Goal: Information Seeking & Learning: Learn about a topic

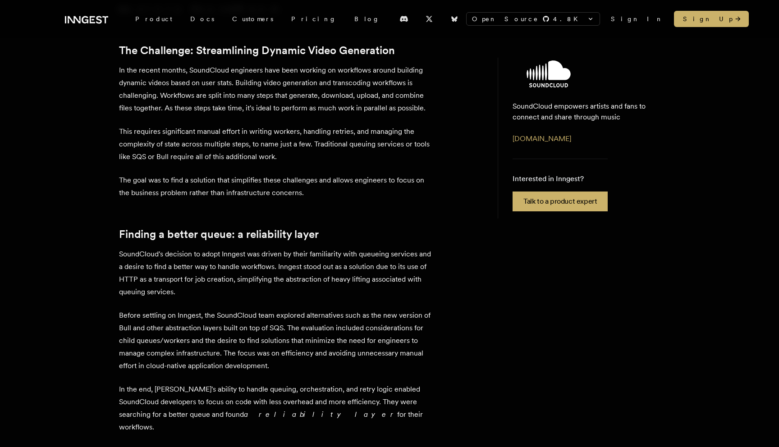
scroll to position [366, 0]
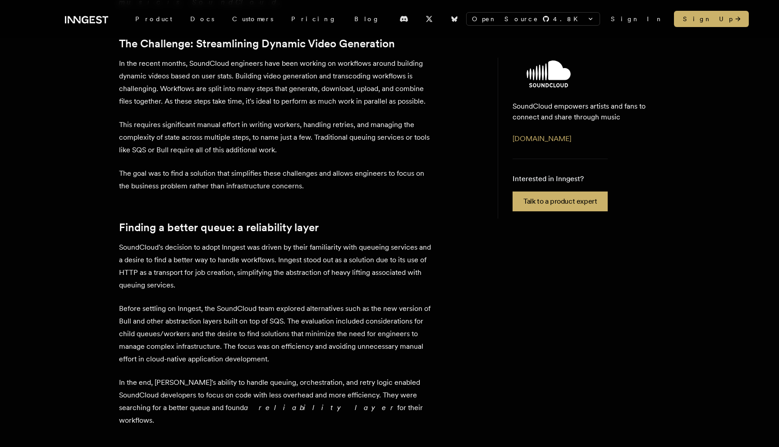
click at [207, 302] on p "Before settling on Inngest, the SoundCloud team explored alternatives such as t…" at bounding box center [276, 333] width 315 height 63
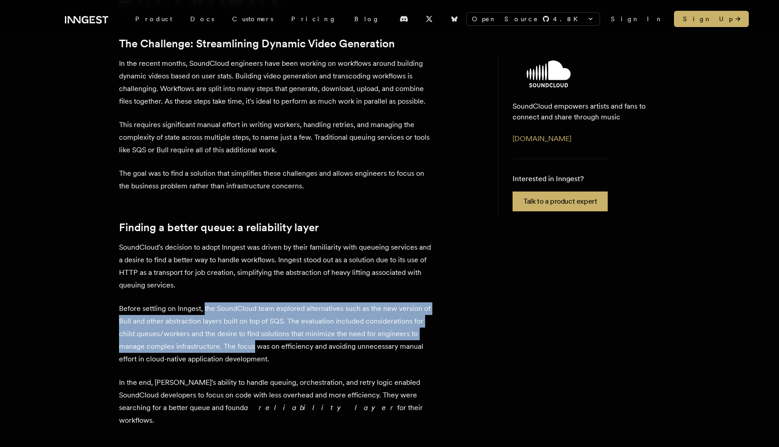
drag, startPoint x: 207, startPoint y: 228, endPoint x: 236, endPoint y: 270, distance: 51.1
click at [236, 302] on p "Before settling on Inngest, the SoundCloud team explored alternatives such as t…" at bounding box center [276, 333] width 315 height 63
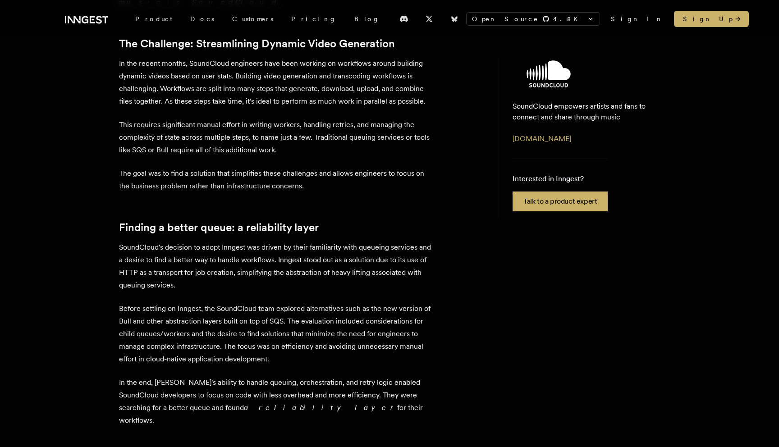
click at [236, 302] on p "Before settling on Inngest, the SoundCloud team explored alternatives such as t…" at bounding box center [276, 333] width 315 height 63
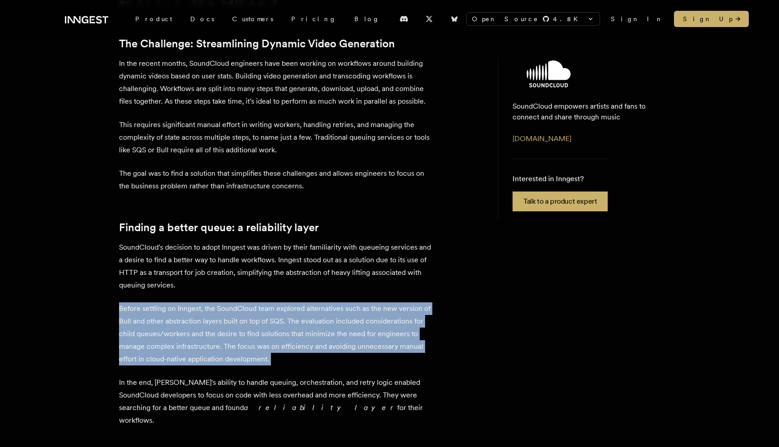
drag, startPoint x: 236, startPoint y: 270, endPoint x: 174, endPoint y: 254, distance: 63.9
click at [174, 302] on p "Before settling on Inngest, the SoundCloud team explored alternatives such as t…" at bounding box center [276, 333] width 315 height 63
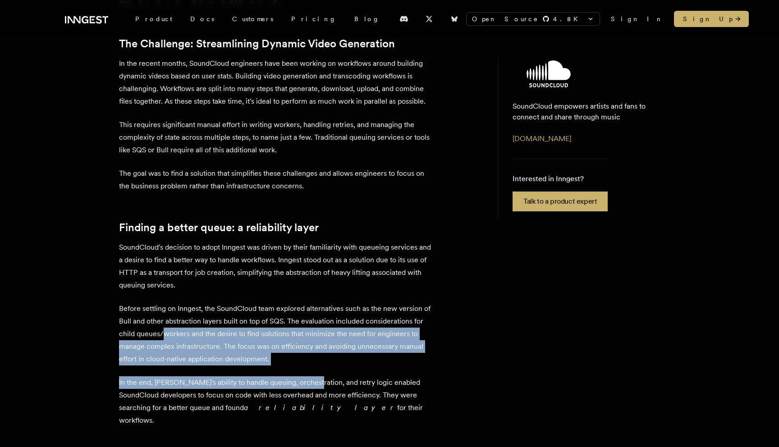
drag, startPoint x: 174, startPoint y: 254, endPoint x: 288, endPoint y: 306, distance: 124.6
click at [288, 306] on div "SoundCloud empowers artists and fans to connect and share through music. Founde…" at bounding box center [276, 387] width 315 height 1011
click at [288, 376] on p "In the end, [PERSON_NAME]'s ability to handle queuing, orchestration, and retry…" at bounding box center [276, 401] width 315 height 50
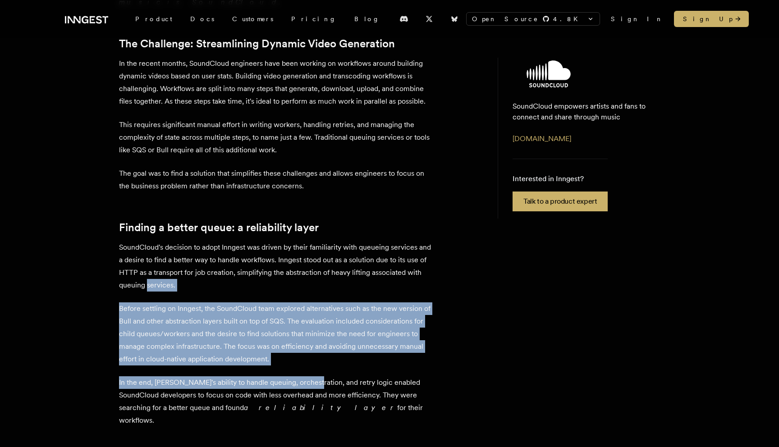
drag, startPoint x: 288, startPoint y: 306, endPoint x: 165, endPoint y: 210, distance: 155.7
click at [165, 210] on div "SoundCloud empowers artists and fans to connect and share through music. Founde…" at bounding box center [276, 387] width 315 height 1011
click at [165, 241] on p "SoundCloud's decision to adopt Inngest was driven by their familiarity with que…" at bounding box center [276, 266] width 315 height 50
drag, startPoint x: 165, startPoint y: 210, endPoint x: 273, endPoint y: 304, distance: 143.1
click at [273, 304] on div "SoundCloud empowers artists and fans to connect and share through music. Founde…" at bounding box center [276, 387] width 315 height 1011
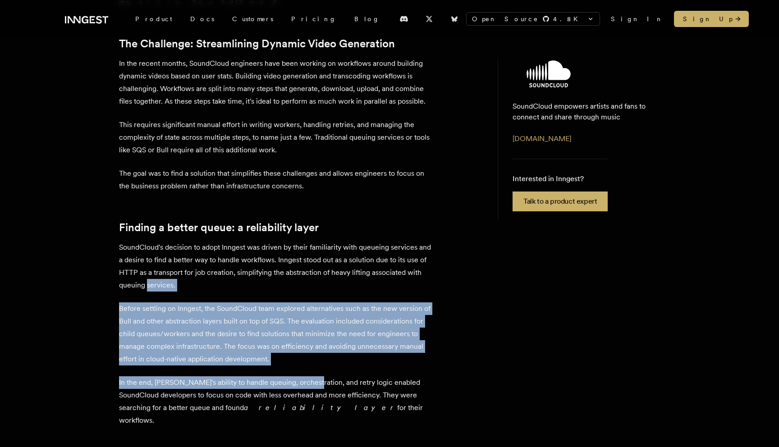
click at [273, 376] on p "In the end, [PERSON_NAME]'s ability to handle queuing, orchestration, and retry…" at bounding box center [276, 401] width 315 height 50
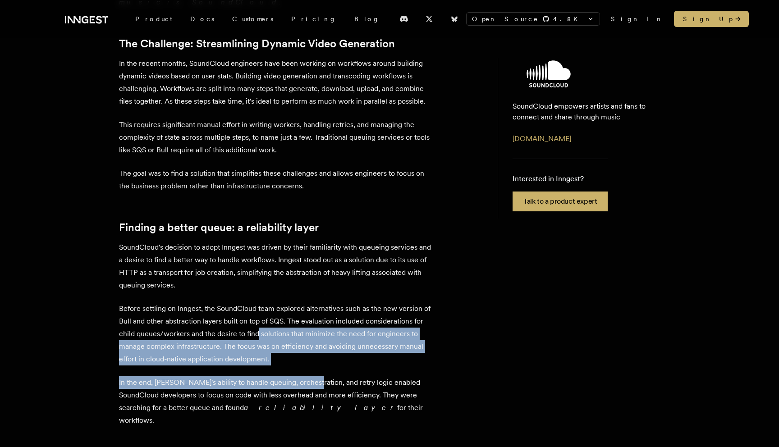
drag, startPoint x: 273, startPoint y: 304, endPoint x: 267, endPoint y: 263, distance: 41.0
click at [267, 263] on div "SoundCloud empowers artists and fans to connect and share through music. Founde…" at bounding box center [276, 387] width 315 height 1011
click at [267, 302] on p "Before settling on Inngest, the SoundCloud team explored alternatives such as t…" at bounding box center [276, 333] width 315 height 63
drag, startPoint x: 267, startPoint y: 263, endPoint x: 268, endPoint y: 292, distance: 28.9
click at [268, 292] on div "SoundCloud empowers artists and fans to connect and share through music. Founde…" at bounding box center [276, 387] width 315 height 1011
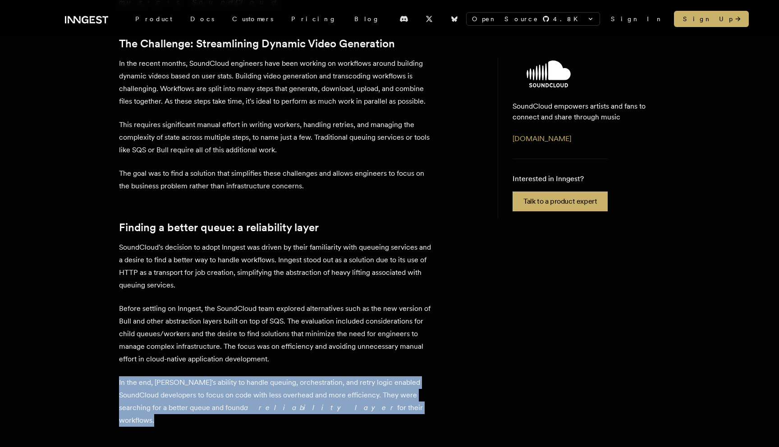
drag, startPoint x: 268, startPoint y: 292, endPoint x: 296, endPoint y: 330, distance: 47.4
click at [296, 330] on div "SoundCloud empowers artists and fans to connect and share through music. Founde…" at bounding box center [276, 387] width 315 height 1011
click at [296, 376] on p "In the end, [PERSON_NAME]'s ability to handle queuing, orchestration, and retry…" at bounding box center [276, 401] width 315 height 50
drag, startPoint x: 296, startPoint y: 330, endPoint x: 252, endPoint y: 298, distance: 54.4
click at [252, 298] on div "SoundCloud empowers artists and fans to connect and share through music. Founde…" at bounding box center [276, 387] width 315 height 1011
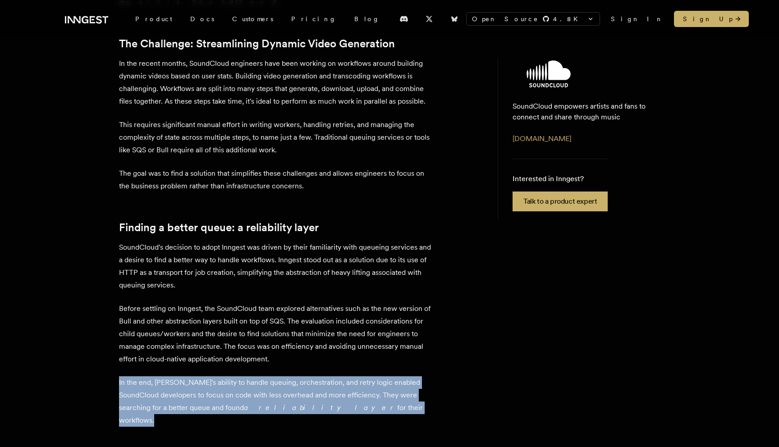
click at [252, 298] on div "SoundCloud empowers artists and fans to connect and share through music. Founde…" at bounding box center [276, 387] width 315 height 1011
drag, startPoint x: 252, startPoint y: 298, endPoint x: 307, endPoint y: 330, distance: 63.8
click at [307, 330] on div "SoundCloud empowers artists and fans to connect and share through music. Founde…" at bounding box center [276, 387] width 315 height 1011
click at [307, 376] on p "In the end, [PERSON_NAME]'s ability to handle queuing, orchestration, and retry…" at bounding box center [276, 401] width 315 height 50
drag, startPoint x: 307, startPoint y: 330, endPoint x: 260, endPoint y: 286, distance: 64.4
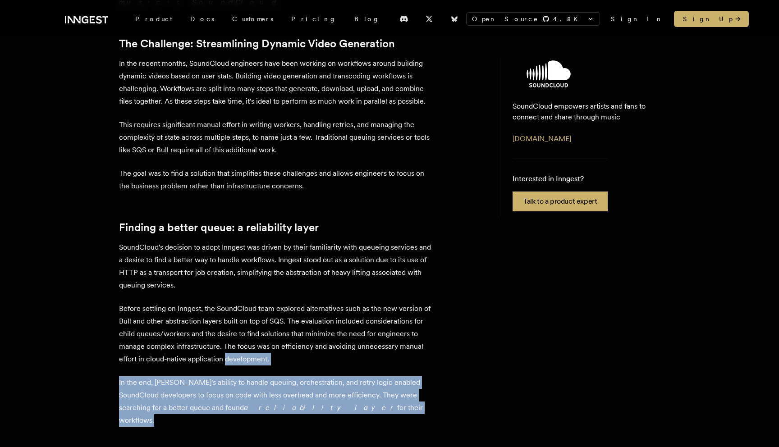
click at [260, 286] on div "SoundCloud empowers artists and fans to connect and share through music. Founde…" at bounding box center [276, 387] width 315 height 1011
click at [260, 302] on p "Before settling on Inngest, the SoundCloud team explored alternatives such as t…" at bounding box center [276, 333] width 315 height 63
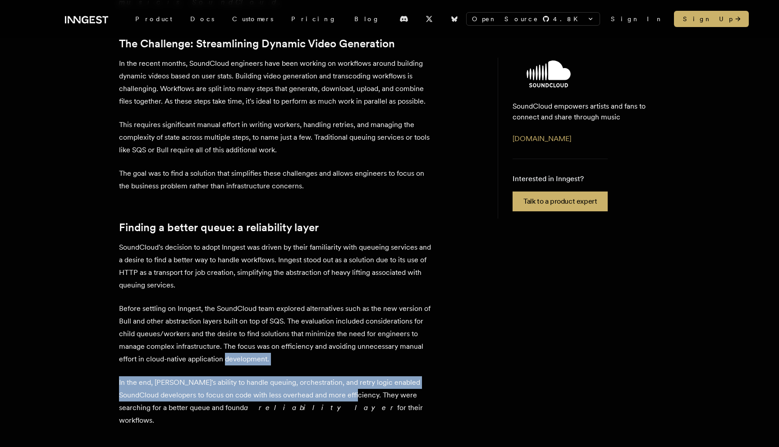
drag, startPoint x: 260, startPoint y: 286, endPoint x: 331, endPoint y: 322, distance: 79.6
click at [331, 322] on div "SoundCloud empowers artists and fans to connect and share through music. Founde…" at bounding box center [276, 387] width 315 height 1011
click at [331, 376] on p "In the end, [PERSON_NAME]'s ability to handle queuing, orchestration, and retry…" at bounding box center [276, 401] width 315 height 50
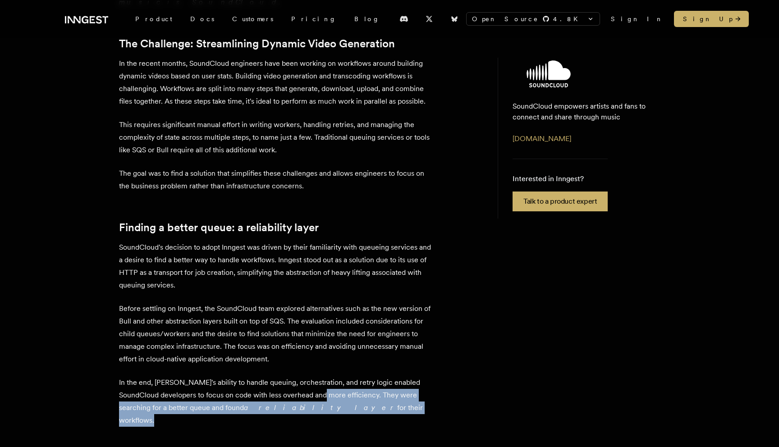
drag, startPoint x: 331, startPoint y: 322, endPoint x: 300, endPoint y: 336, distance: 33.9
click at [300, 376] on p "In the end, [PERSON_NAME]'s ability to handle queuing, orchestration, and retry…" at bounding box center [276, 401] width 315 height 50
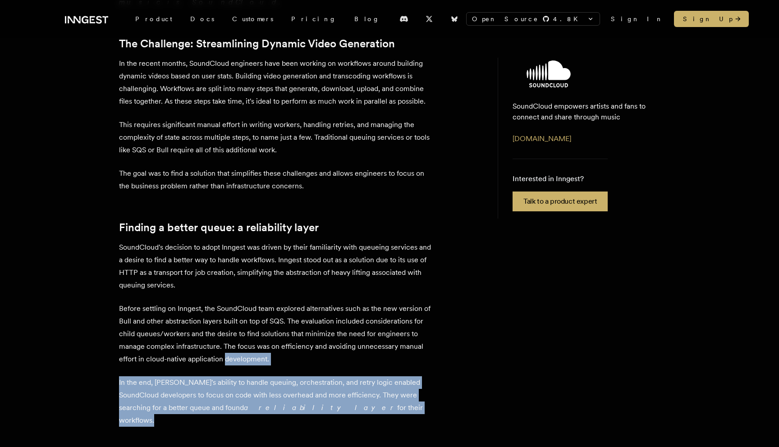
drag, startPoint x: 300, startPoint y: 336, endPoint x: 258, endPoint y: 288, distance: 63.8
click at [258, 288] on div "SoundCloud empowers artists and fans to connect and share through music. Founde…" at bounding box center [276, 387] width 315 height 1011
click at [258, 302] on p "Before settling on Inngest, the SoundCloud team explored alternatives such as t…" at bounding box center [276, 333] width 315 height 63
drag, startPoint x: 258, startPoint y: 288, endPoint x: 332, endPoint y: 362, distance: 104.8
click at [332, 362] on div "SoundCloud empowers artists and fans to connect and share through music. Founde…" at bounding box center [276, 387] width 315 height 1011
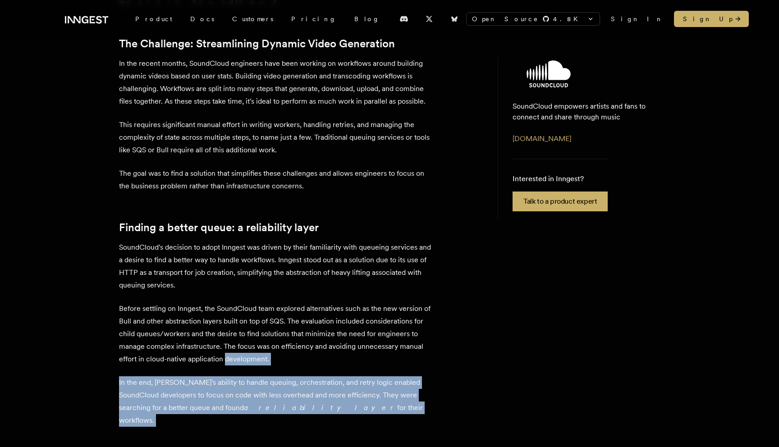
click at [332, 362] on div "SoundCloud empowers artists and fans to connect and share through music. Founde…" at bounding box center [276, 387] width 315 height 1011
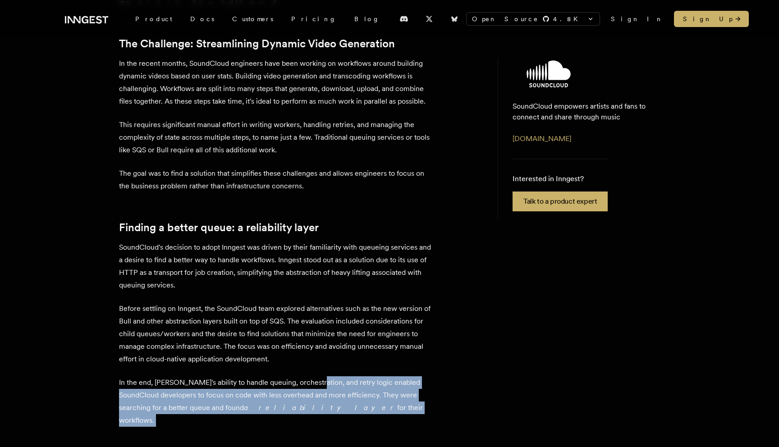
drag, startPoint x: 332, startPoint y: 362, endPoint x: 310, endPoint y: 308, distance: 58.2
click at [310, 308] on div "SoundCloud empowers artists and fans to connect and share through music. Founde…" at bounding box center [276, 387] width 315 height 1011
click at [310, 376] on p "In the end, [PERSON_NAME]'s ability to handle queuing, orchestration, and retry…" at bounding box center [276, 401] width 315 height 50
drag, startPoint x: 310, startPoint y: 308, endPoint x: 339, endPoint y: 355, distance: 54.9
click at [339, 355] on div "SoundCloud empowers artists and fans to connect and share through music. Founde…" at bounding box center [276, 387] width 315 height 1011
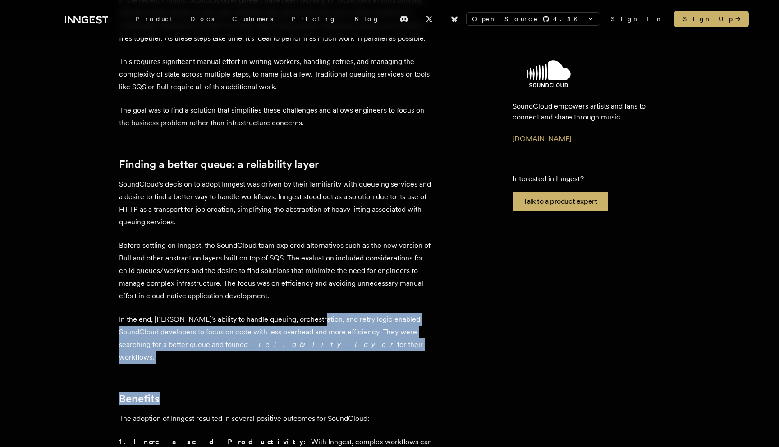
scroll to position [435, 0]
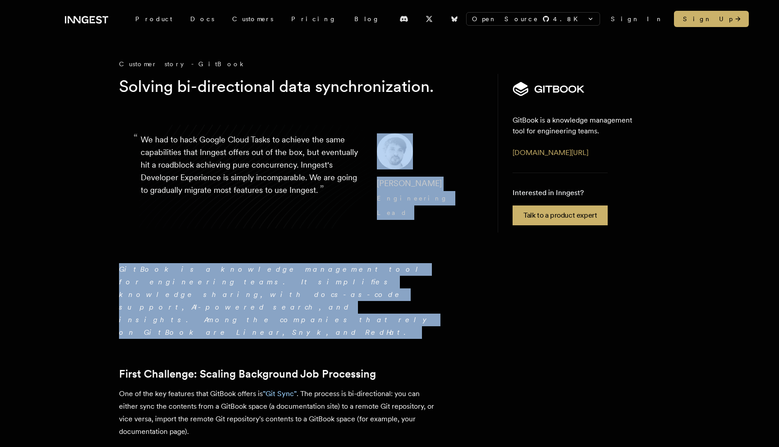
drag, startPoint x: 405, startPoint y: 291, endPoint x: 351, endPoint y: 206, distance: 100.0
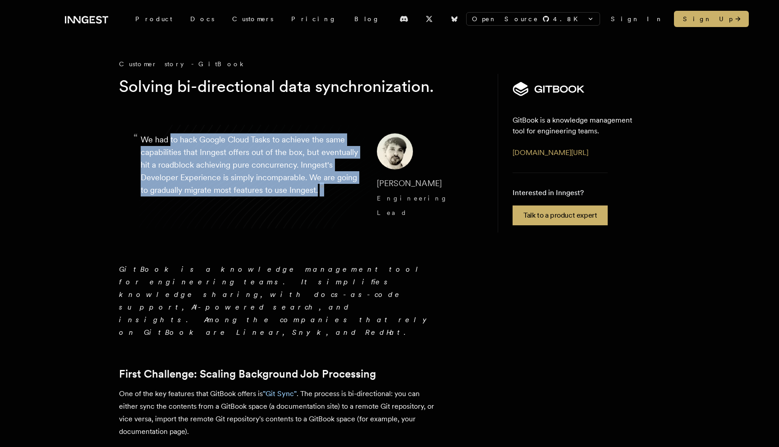
drag, startPoint x: 351, startPoint y: 206, endPoint x: 169, endPoint y: 135, distance: 195.5
click at [169, 135] on p "“ We had to hack Google Cloud Tasks to achieve the same capabilities that Innge…" at bounding box center [252, 176] width 222 height 87
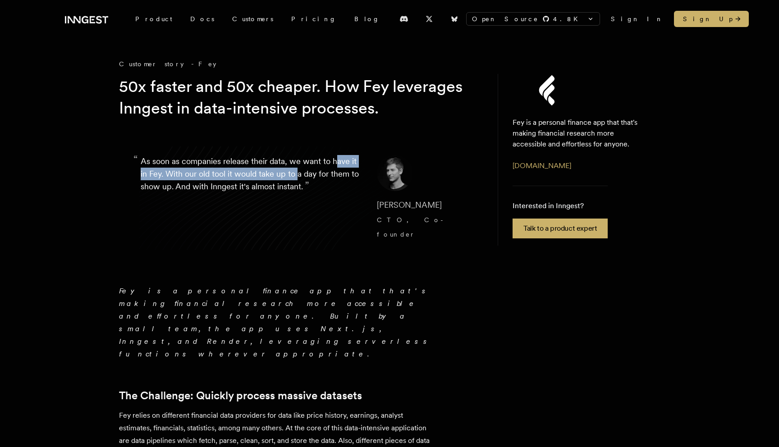
drag, startPoint x: 335, startPoint y: 166, endPoint x: 298, endPoint y: 178, distance: 38.8
click at [298, 178] on p "“ As soon as companies release their data, we want to have it in Fey. With our …" at bounding box center [252, 198] width 222 height 87
drag, startPoint x: 298, startPoint y: 178, endPoint x: 155, endPoint y: 178, distance: 142.4
click at [155, 178] on p "“ As soon as companies release their data, we want to have it in Fey. With our …" at bounding box center [252, 198] width 222 height 87
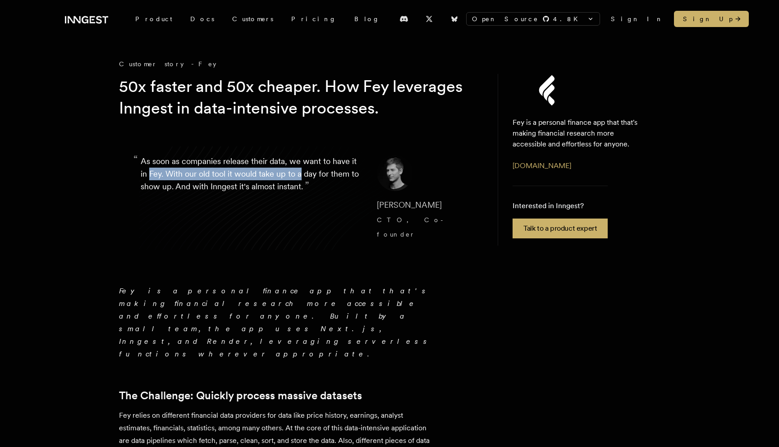
click at [155, 178] on p "“ As soon as companies release their data, we want to have it in Fey. With our …" at bounding box center [252, 198] width 222 height 87
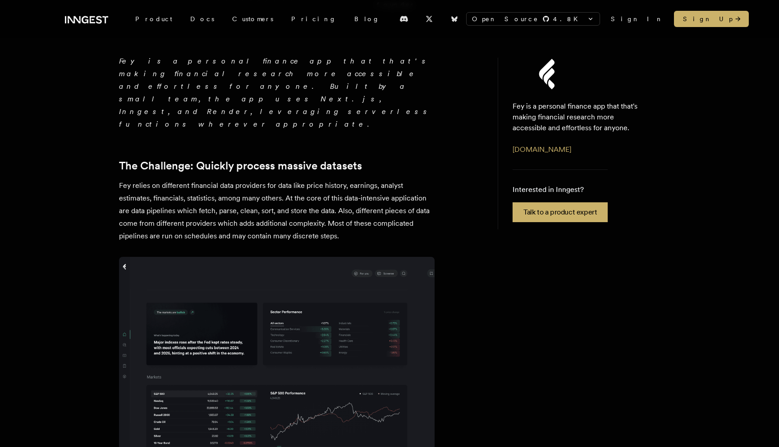
scroll to position [217, 0]
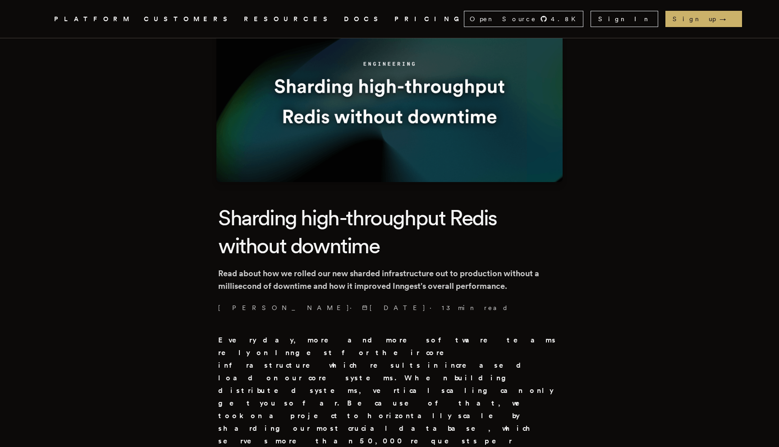
scroll to position [74, 0]
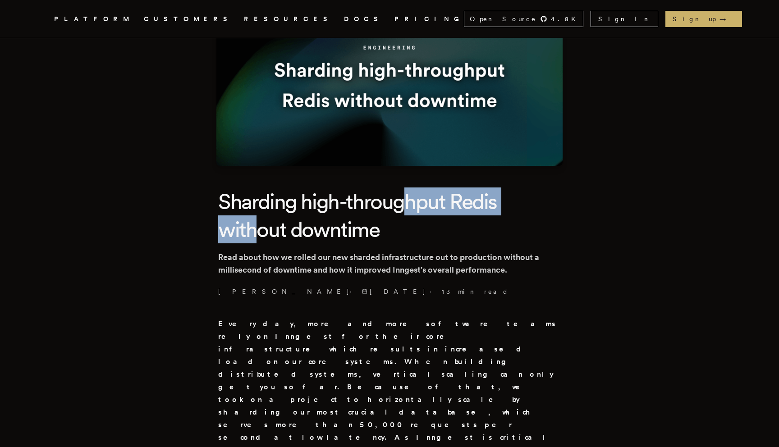
drag, startPoint x: 408, startPoint y: 214, endPoint x: 260, endPoint y: 217, distance: 147.9
click at [260, 217] on h1 "Sharding high-throughput Redis without downtime" at bounding box center [389, 215] width 342 height 56
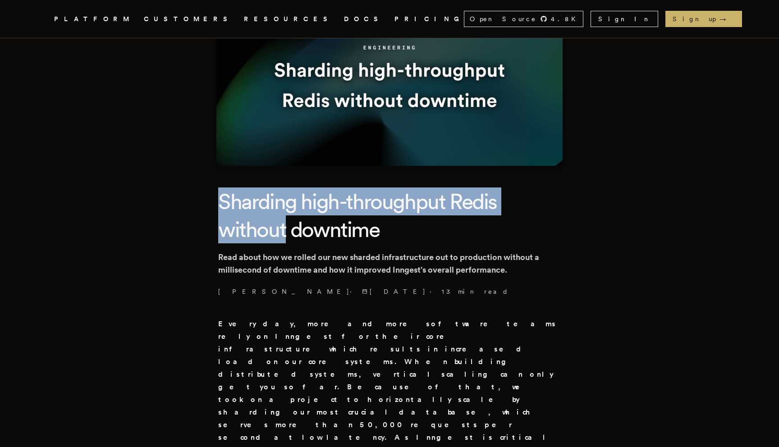
drag, startPoint x: 260, startPoint y: 217, endPoint x: 278, endPoint y: 203, distance: 22.5
click at [278, 203] on h1 "Sharding high-throughput Redis without downtime" at bounding box center [389, 215] width 342 height 56
drag, startPoint x: 278, startPoint y: 203, endPoint x: 356, endPoint y: 246, distance: 88.9
click at [356, 246] on header "Sharding high-throughput Redis without downtime Read about how we rolled our ne…" at bounding box center [389, 241] width 342 height 109
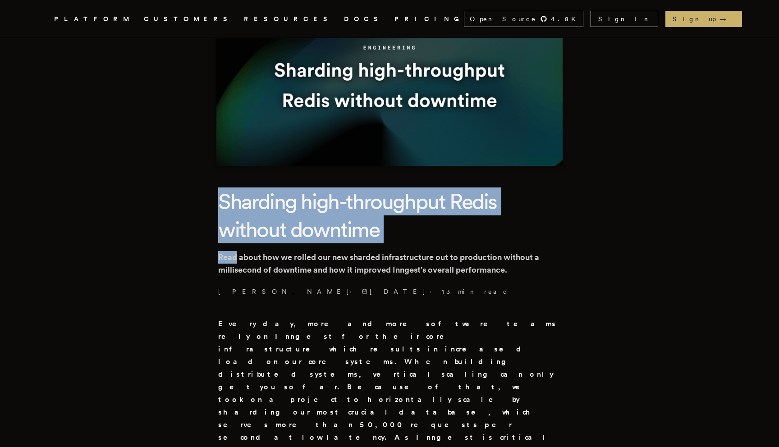
click at [227, 292] on p "Bruno Scheufler · 7/23/2024 · 13 min read" at bounding box center [389, 291] width 342 height 9
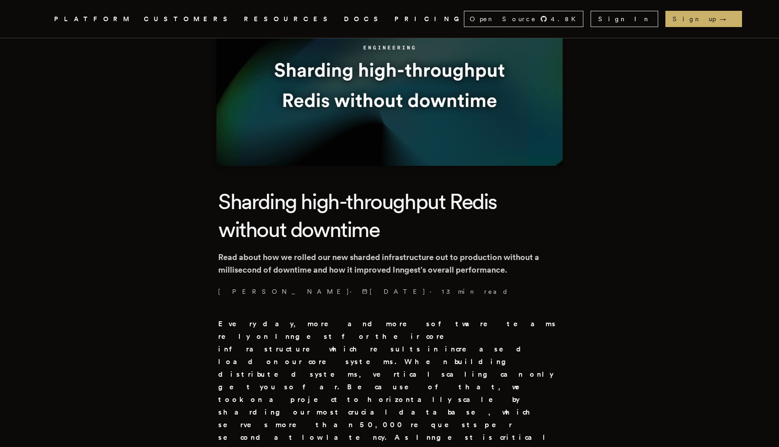
drag, startPoint x: 227, startPoint y: 292, endPoint x: 247, endPoint y: 288, distance: 20.2
click at [247, 288] on p "Bruno Scheufler · 7/23/2024 · 13 min read" at bounding box center [389, 291] width 342 height 9
copy p "Bruno Scheufler"
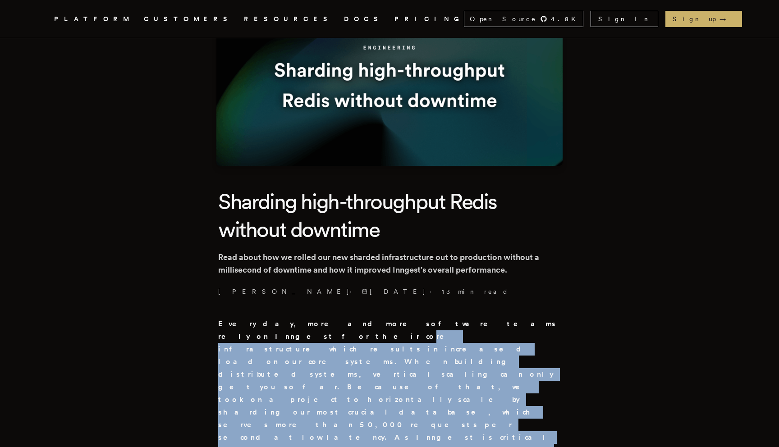
drag, startPoint x: 373, startPoint y: 397, endPoint x: 448, endPoint y: 323, distance: 105.2
click at [448, 323] on strong "Every day, more and more software teams rely on Inngest for their core infrastr…" at bounding box center [387, 412] width 338 height 185
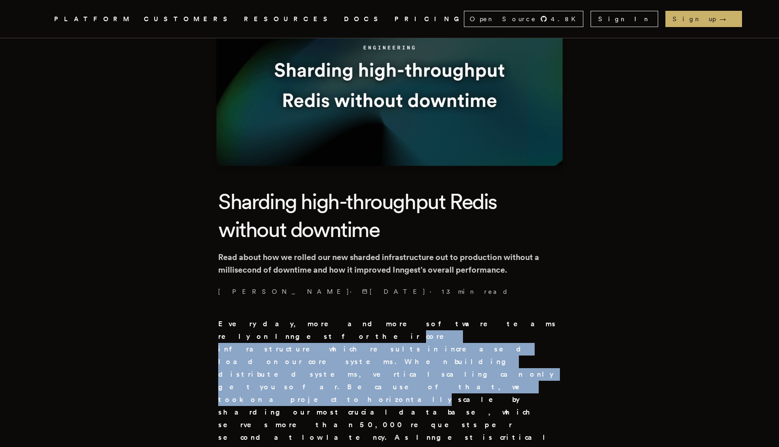
drag, startPoint x: 448, startPoint y: 323, endPoint x: 401, endPoint y: 347, distance: 53.6
click at [401, 347] on strong "Every day, more and more software teams rely on Inngest for their core infrastr…" at bounding box center [387, 412] width 338 height 185
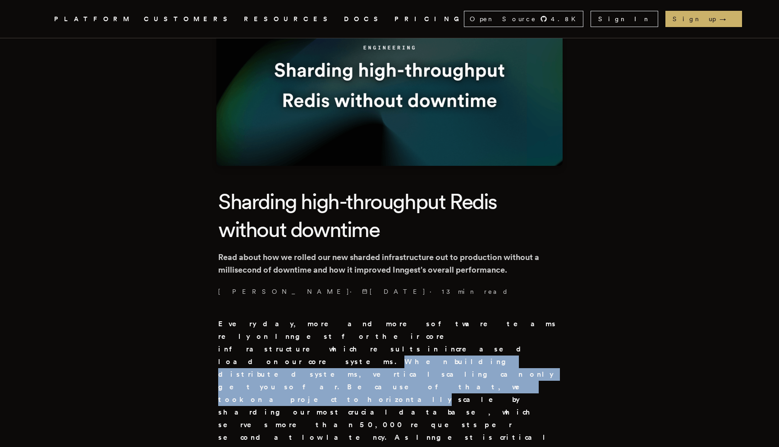
drag, startPoint x: 401, startPoint y: 347, endPoint x: 350, endPoint y: 335, distance: 52.0
click at [350, 335] on strong "Every day, more and more software teams rely on Inngest for their core infrastr…" at bounding box center [387, 412] width 338 height 185
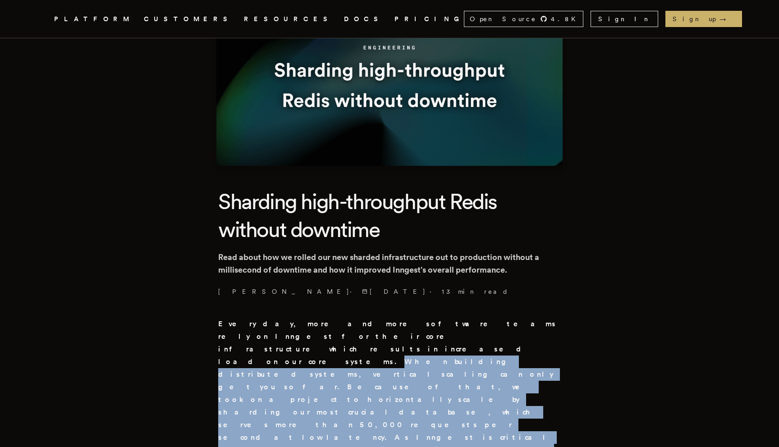
drag, startPoint x: 350, startPoint y: 335, endPoint x: 479, endPoint y: 380, distance: 136.5
click at [479, 380] on p "Every day, more and more software teams rely on Inngest for their core infrastr…" at bounding box center [389, 412] width 342 height 189
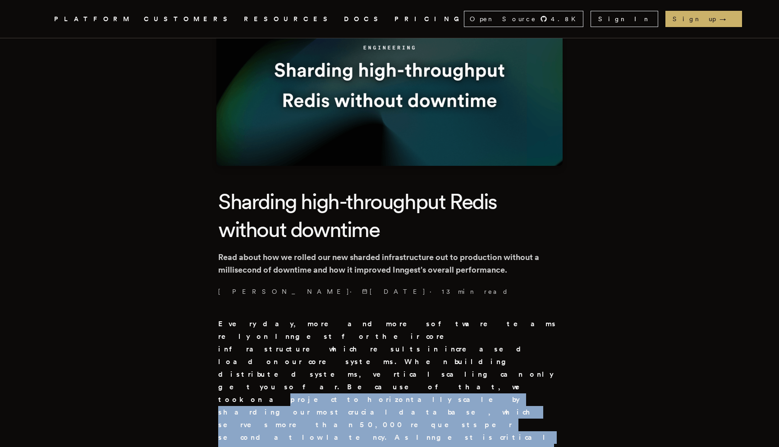
drag, startPoint x: 479, startPoint y: 380, endPoint x: 356, endPoint y: 354, distance: 126.1
click at [356, 354] on p "Every day, more and more software teams rely on Inngest for their core infrastr…" at bounding box center [389, 412] width 342 height 189
drag, startPoint x: 356, startPoint y: 354, endPoint x: 457, endPoint y: 397, distance: 110.2
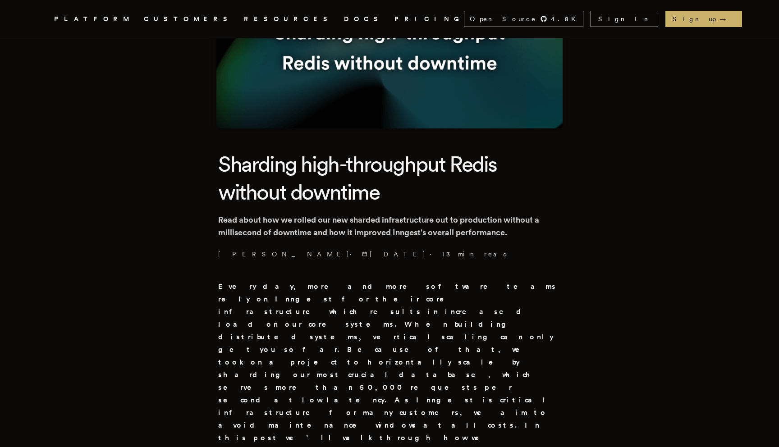
scroll to position [140, 0]
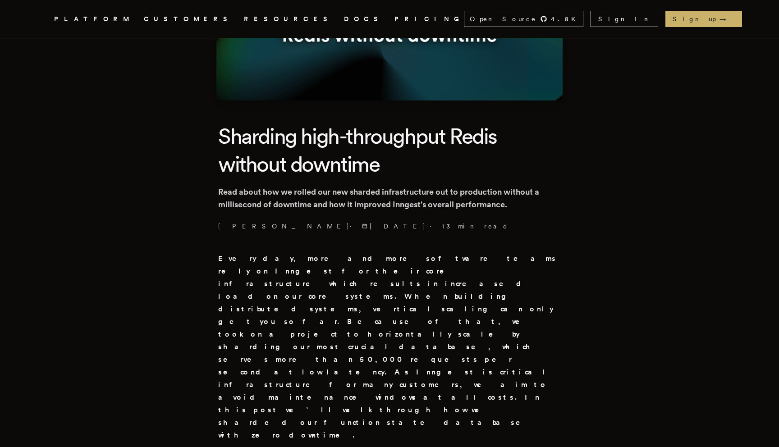
click at [439, 317] on strong "Every day, more and more software teams rely on Inngest for their core infrastr…" at bounding box center [387, 346] width 338 height 185
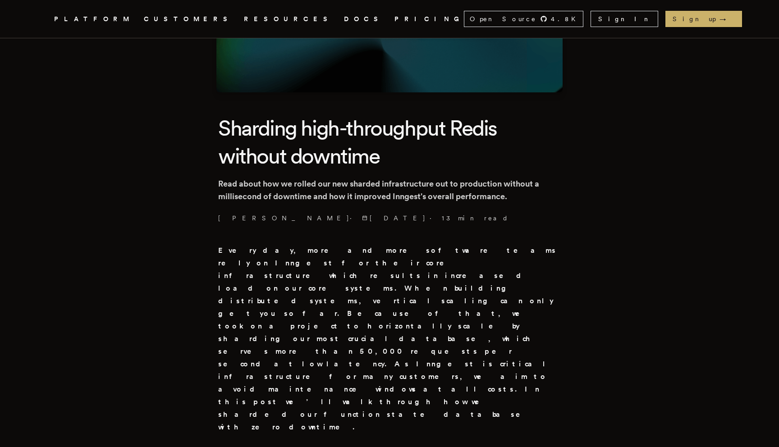
drag, startPoint x: 282, startPoint y: 390, endPoint x: 345, endPoint y: 410, distance: 66.1
drag, startPoint x: 345, startPoint y: 410, endPoint x: 261, endPoint y: 388, distance: 87.1
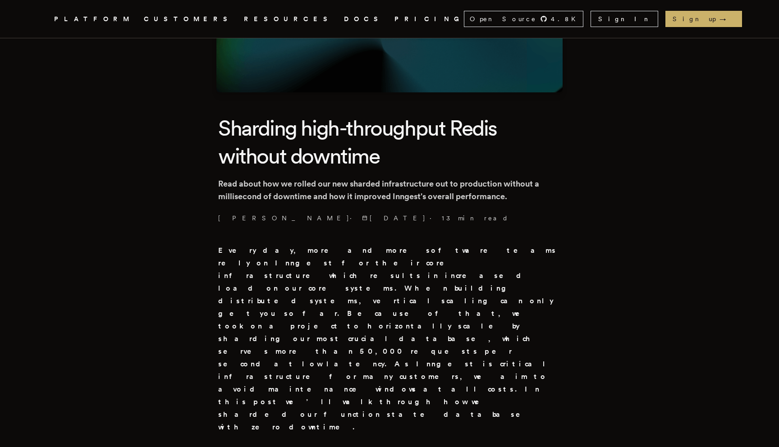
drag, startPoint x: 261, startPoint y: 388, endPoint x: 351, endPoint y: 414, distance: 93.8
drag, startPoint x: 351, startPoint y: 414, endPoint x: 372, endPoint y: 396, distance: 27.8
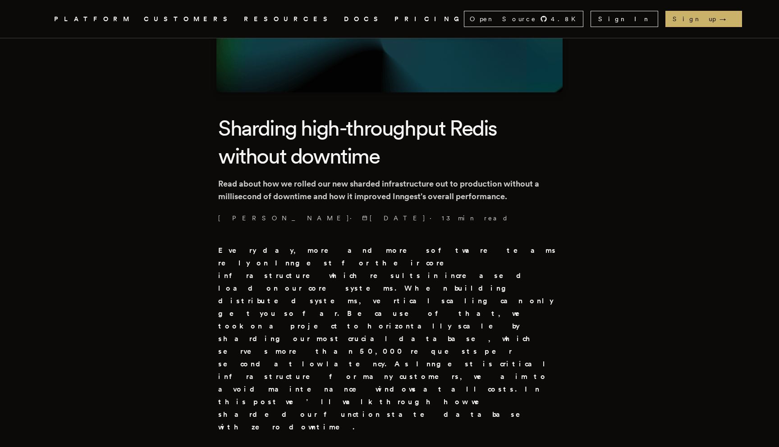
drag, startPoint x: 372, startPoint y: 396, endPoint x: 397, endPoint y: 415, distance: 30.8
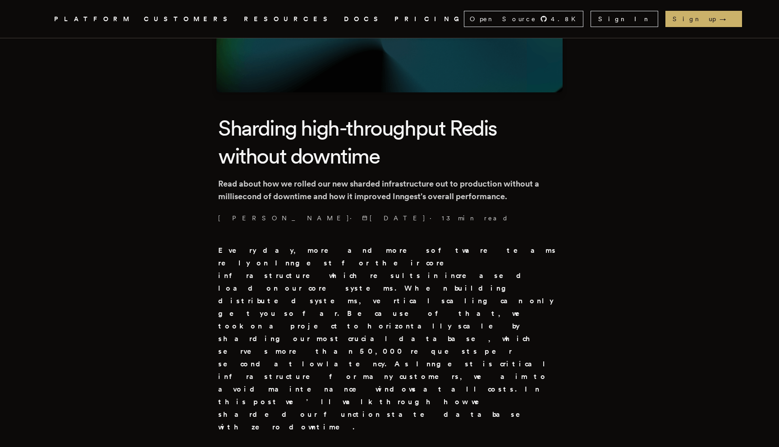
drag, startPoint x: 397, startPoint y: 414, endPoint x: 393, endPoint y: 408, distance: 7.3
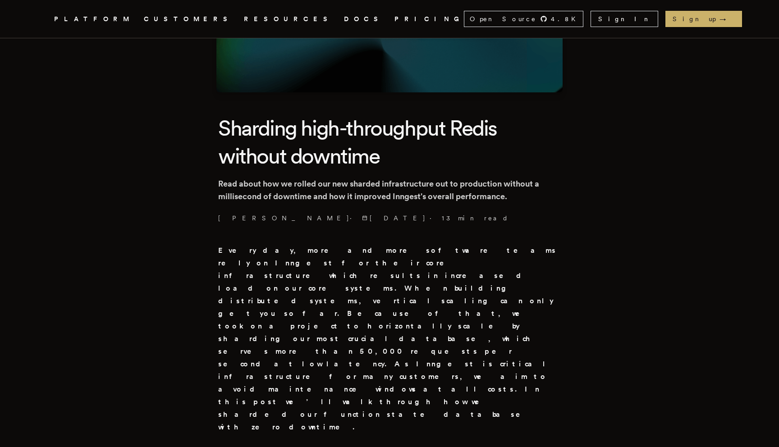
drag, startPoint x: 392, startPoint y: 404, endPoint x: 422, endPoint y: 426, distance: 37.8
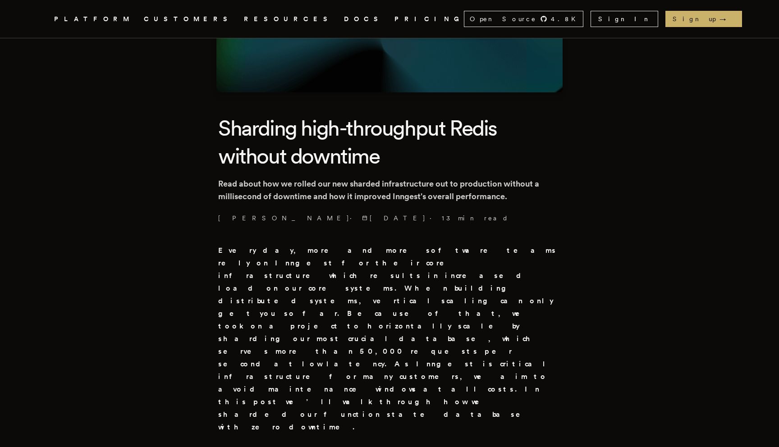
drag, startPoint x: 422, startPoint y: 426, endPoint x: 417, endPoint y: 417, distance: 10.7
drag, startPoint x: 417, startPoint y: 417, endPoint x: 378, endPoint y: 404, distance: 41.3
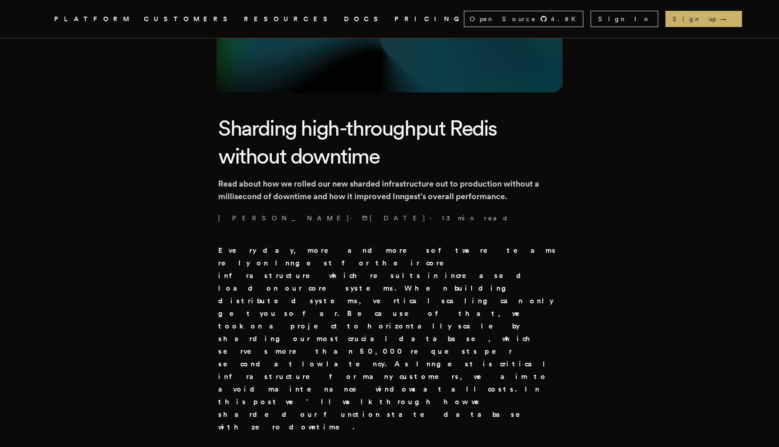
drag, startPoint x: 378, startPoint y: 404, endPoint x: 394, endPoint y: 414, distance: 18.9
drag, startPoint x: 394, startPoint y: 414, endPoint x: 391, endPoint y: 407, distance: 7.3
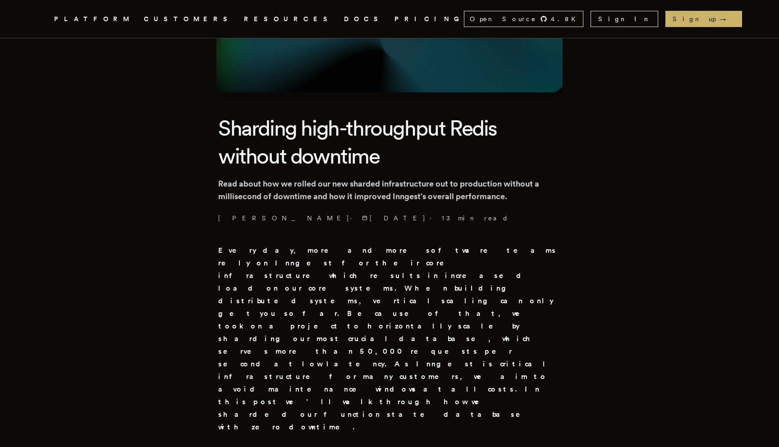
drag, startPoint x: 392, startPoint y: 404, endPoint x: 423, endPoint y: 423, distance: 36.8
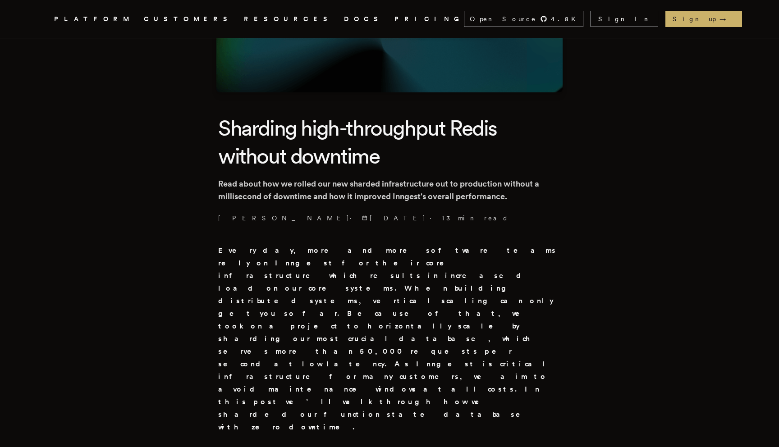
drag, startPoint x: 423, startPoint y: 423, endPoint x: 397, endPoint y: 409, distance: 29.8
drag, startPoint x: 397, startPoint y: 409, endPoint x: 402, endPoint y: 408, distance: 5.5
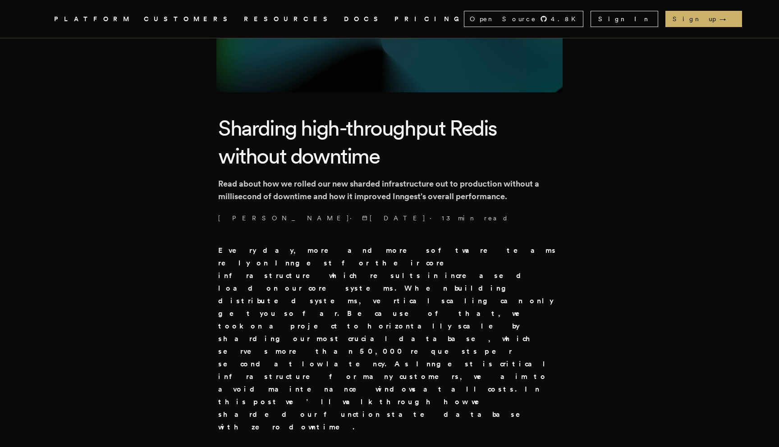
drag, startPoint x: 402, startPoint y: 408, endPoint x: 389, endPoint y: 402, distance: 14.3
drag, startPoint x: 389, startPoint y: 402, endPoint x: 388, endPoint y: 415, distance: 13.1
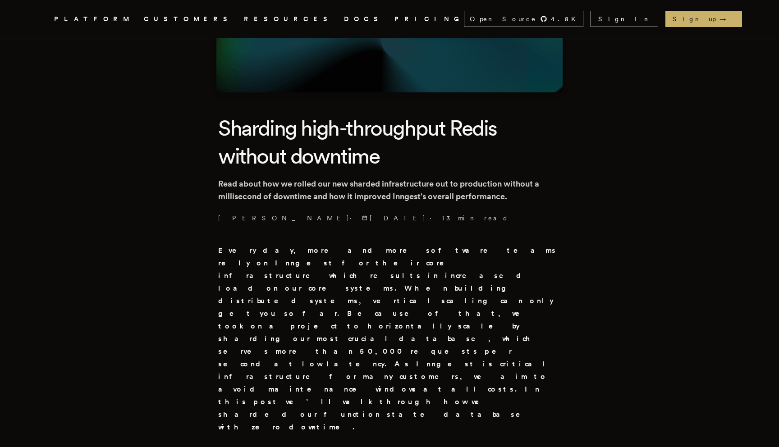
drag, startPoint x: 388, startPoint y: 415, endPoint x: 394, endPoint y: 408, distance: 8.6
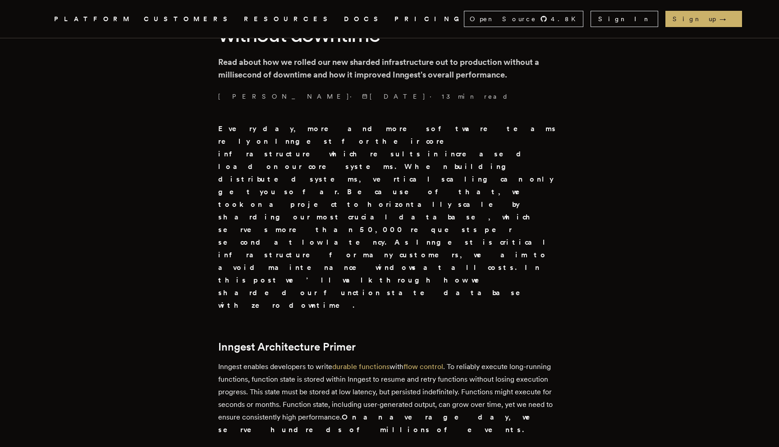
scroll to position [278, 0]
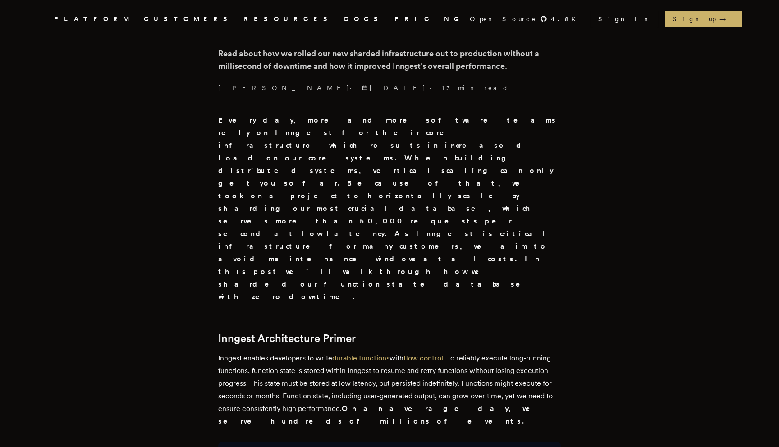
click at [364, 404] on strong "On an average day, we serve hundreds of millions of events." at bounding box center [380, 414] width 324 height 21
click at [351, 404] on strong "On an average day, we serve hundreds of millions of events." at bounding box center [380, 414] width 324 height 21
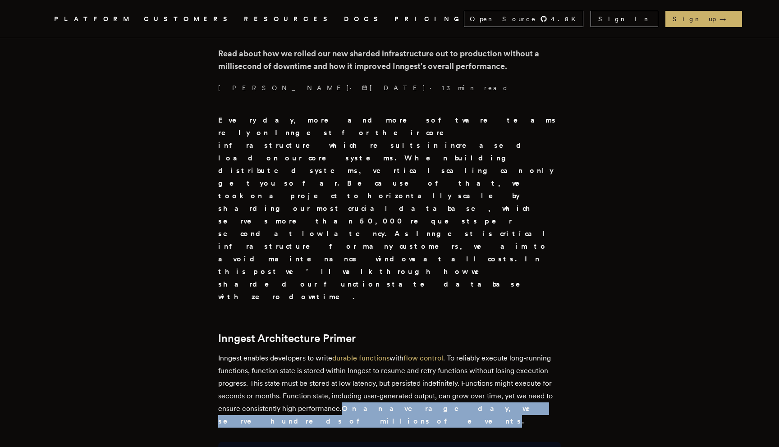
drag, startPoint x: 351, startPoint y: 295, endPoint x: 522, endPoint y: 293, distance: 171.3
click at [522, 404] on strong "On an average day, we serve hundreds of millions of events." at bounding box center [380, 414] width 324 height 21
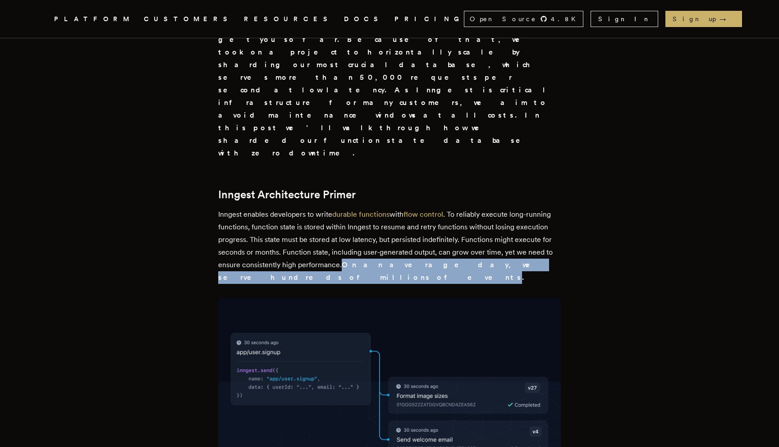
scroll to position [451, 0]
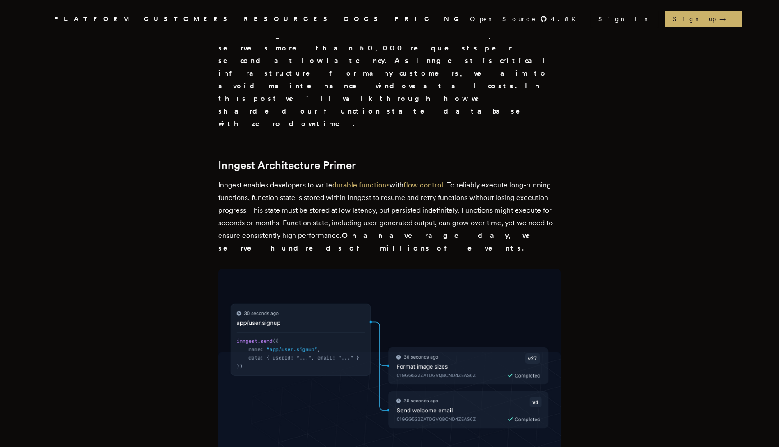
drag, startPoint x: 224, startPoint y: 347, endPoint x: 361, endPoint y: 394, distance: 145.4
